Goal: Task Accomplishment & Management: Complete application form

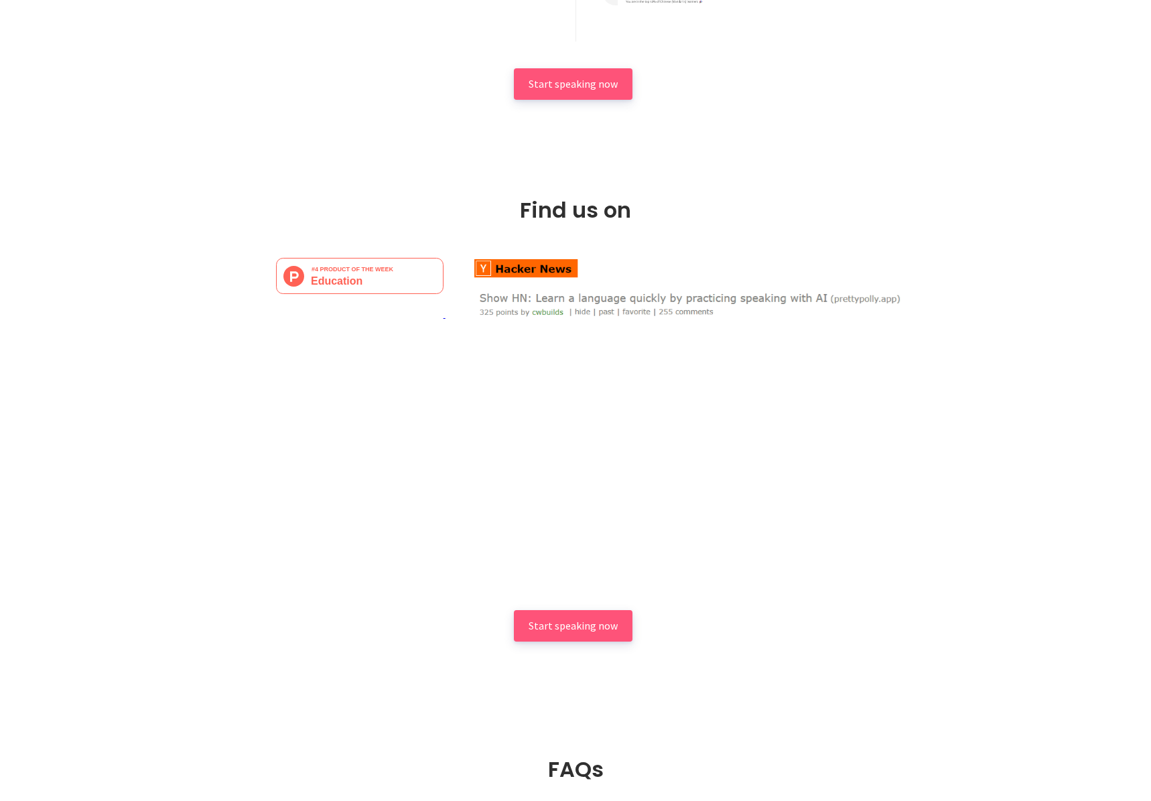
scroll to position [2210, 0]
click at [530, 317] on img at bounding box center [687, 287] width 430 height 60
click at [637, 302] on img at bounding box center [687, 287] width 430 height 60
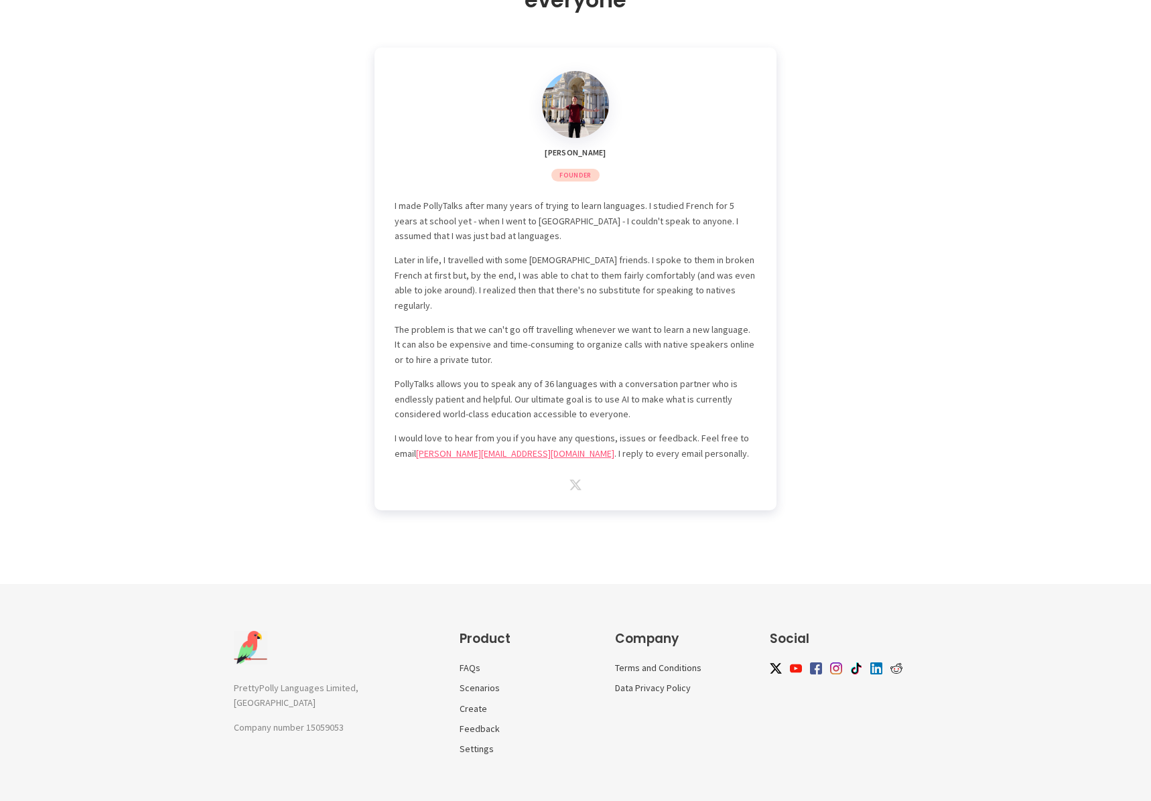
scroll to position [3658, 0]
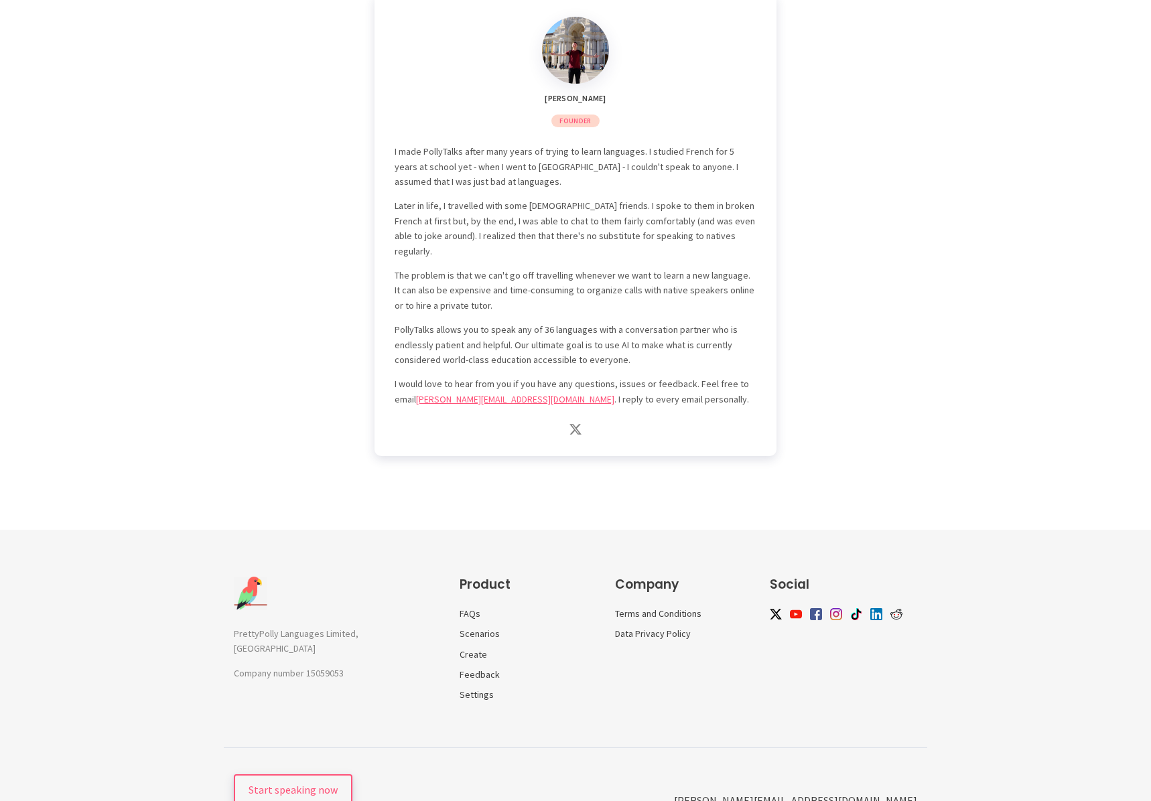
click at [579, 424] on img at bounding box center [575, 429] width 12 height 11
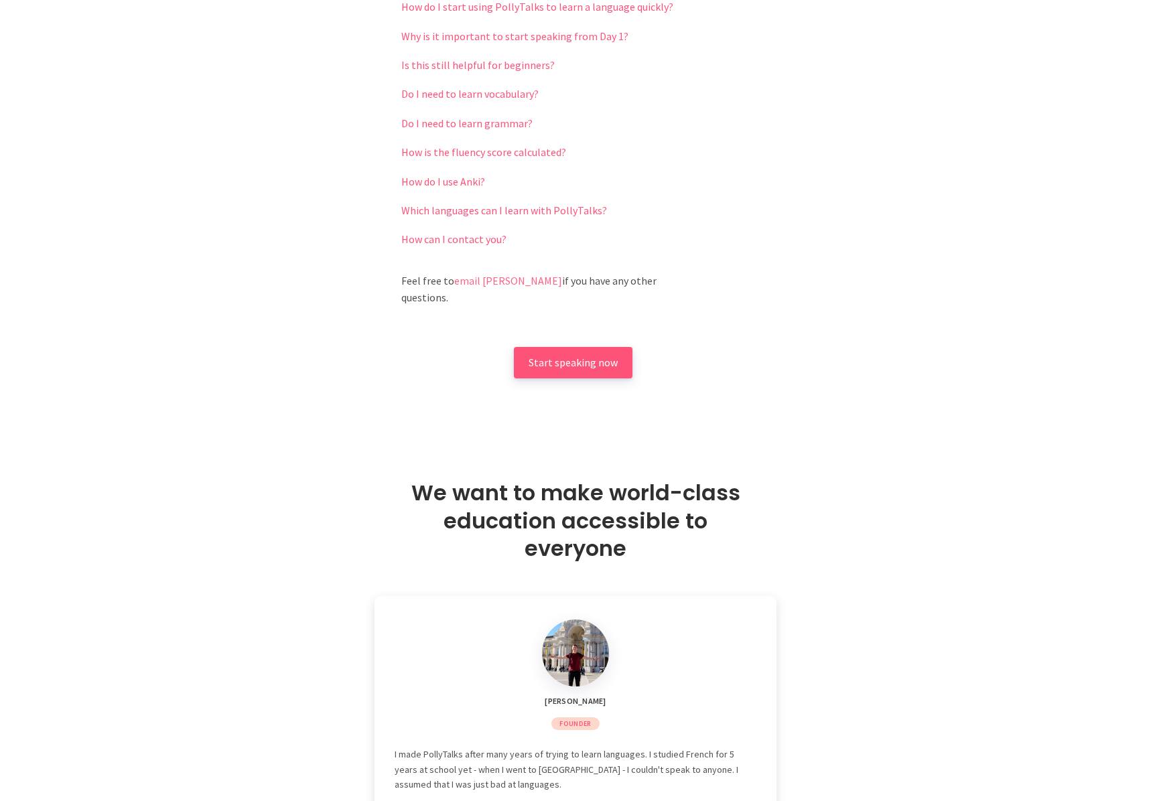
scroll to position [2586, 0]
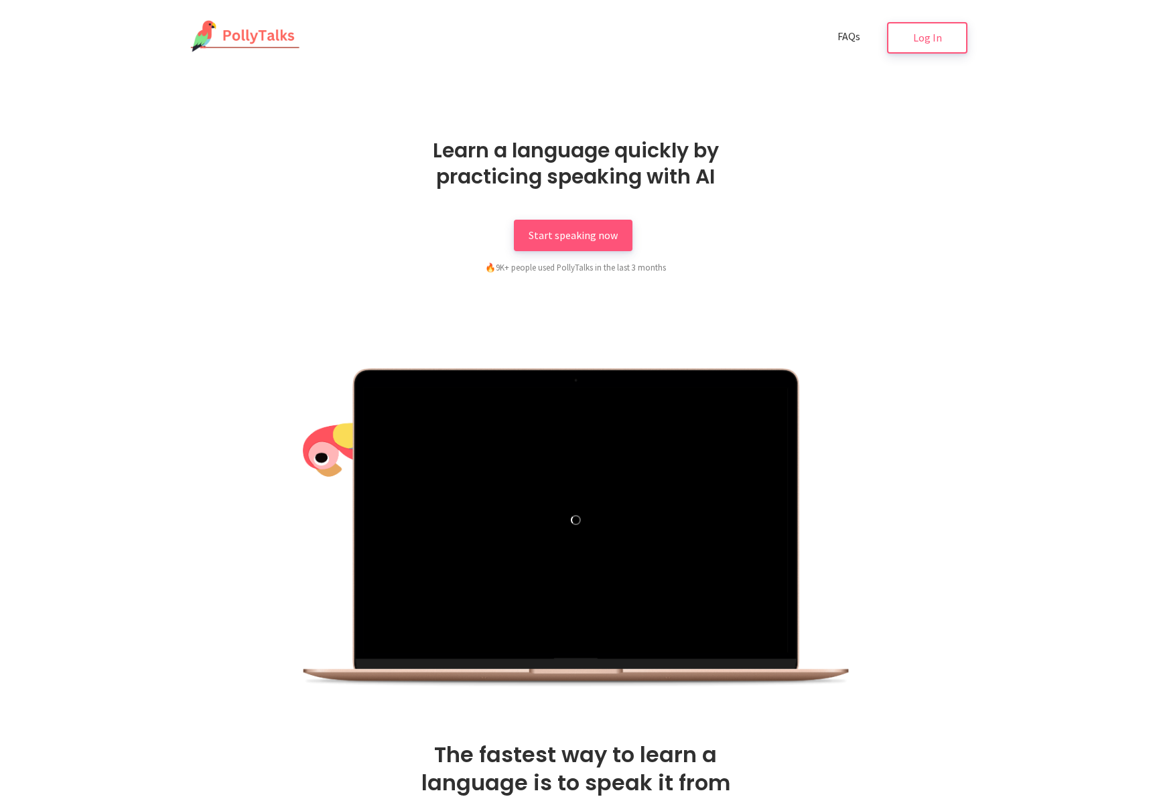
click at [845, 29] on link "FAQs" at bounding box center [849, 36] width 52 height 31
drag, startPoint x: 931, startPoint y: 38, endPoint x: 914, endPoint y: 47, distance: 19.8
click at [931, 38] on span "Log In" at bounding box center [927, 35] width 29 height 13
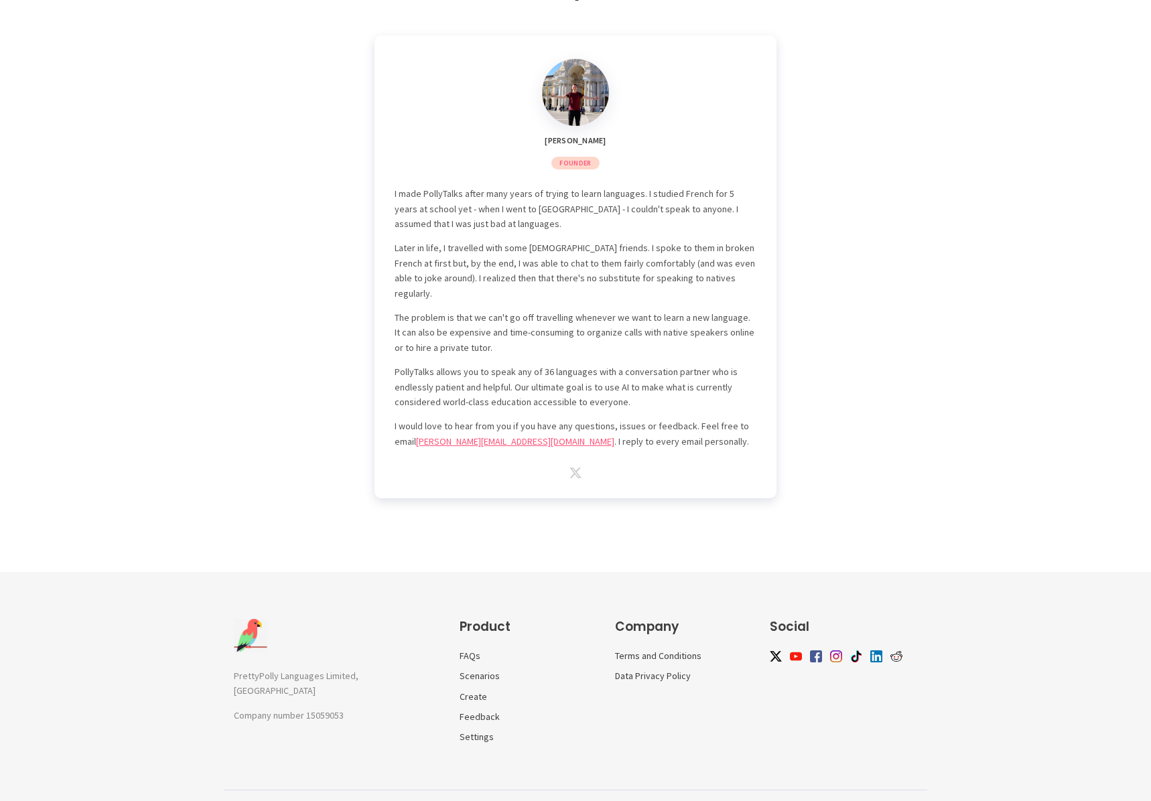
scroll to position [3658, 0]
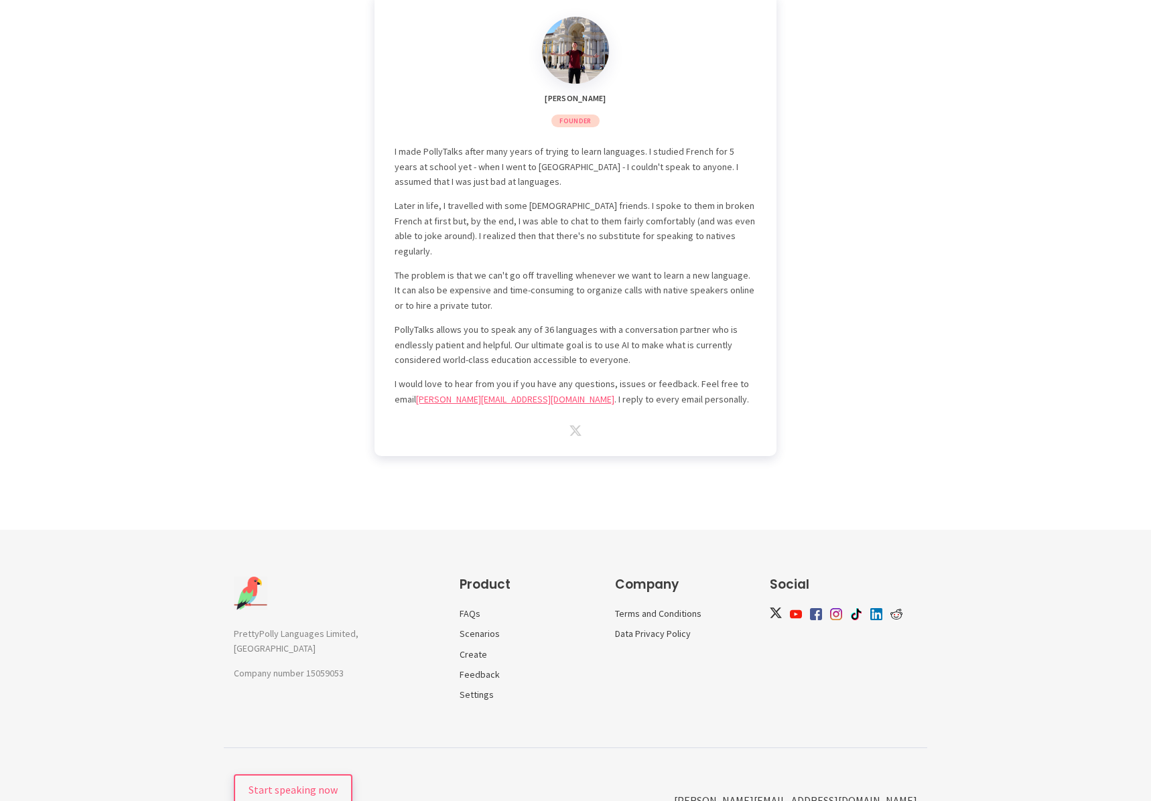
click at [776, 608] on img at bounding box center [776, 613] width 12 height 11
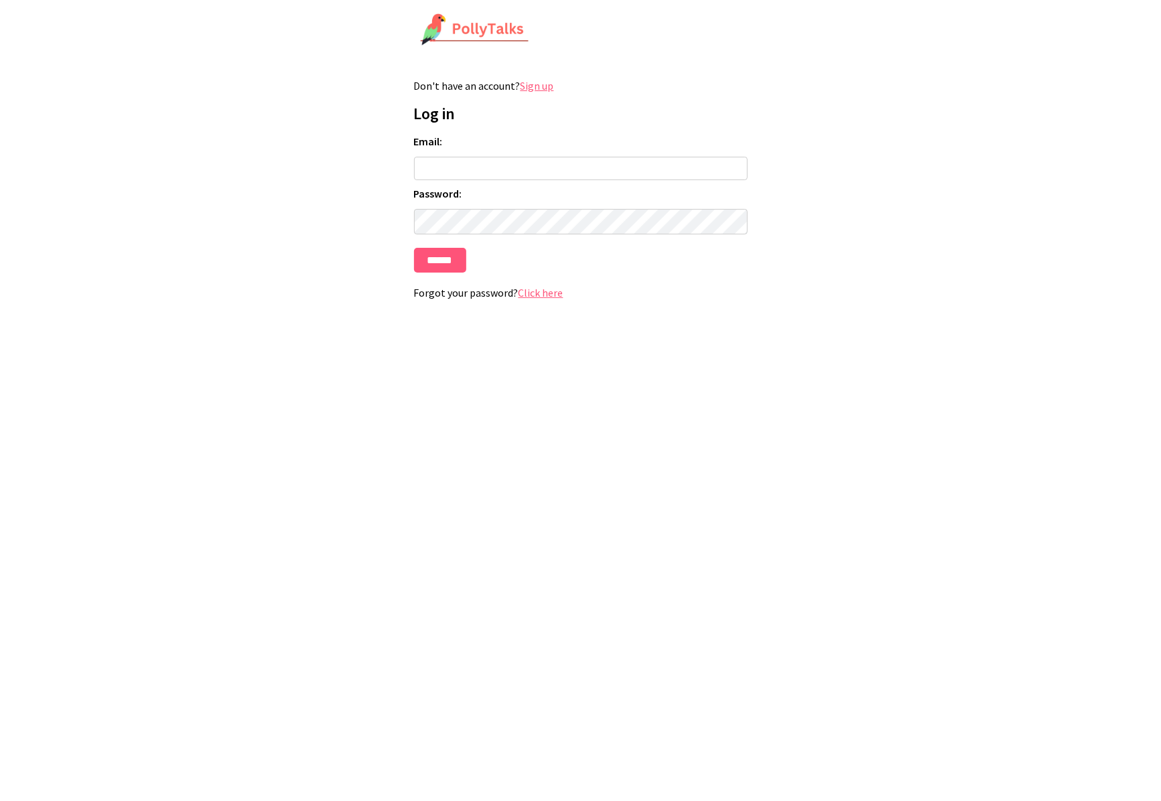
click at [536, 81] on link "Sign up" at bounding box center [536, 85] width 33 height 13
